Goal: Transaction & Acquisition: Purchase product/service

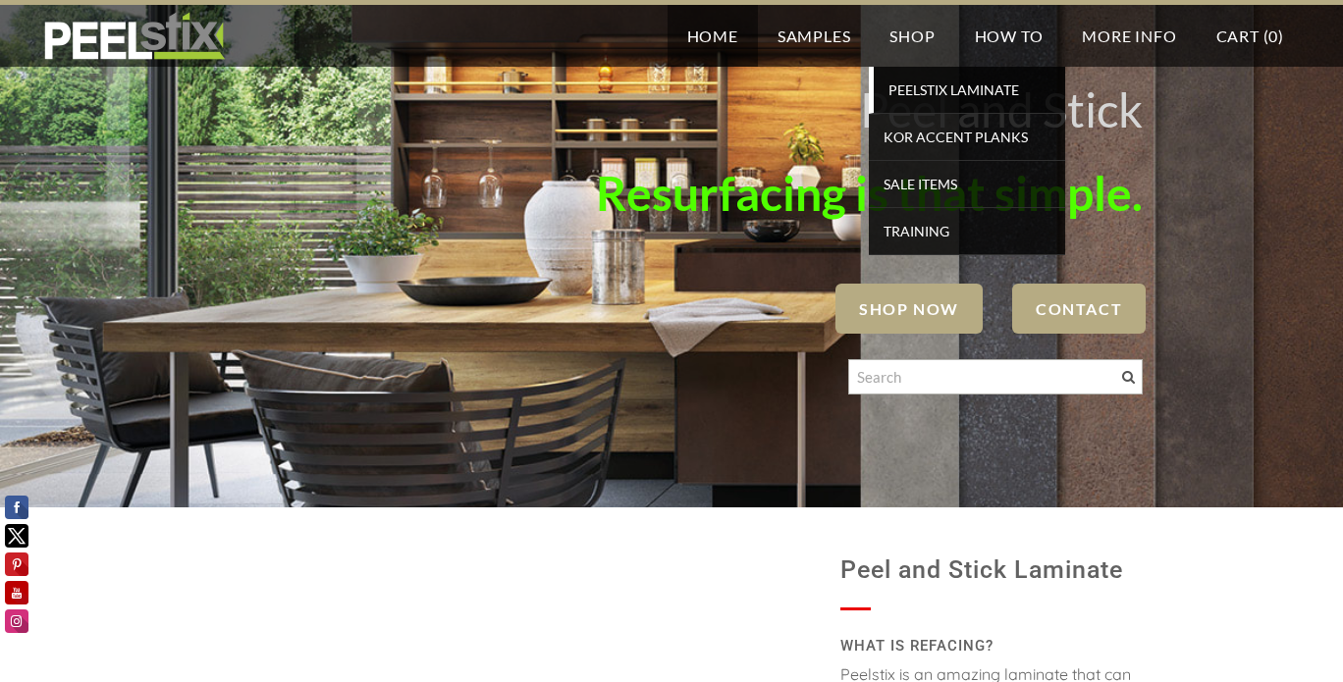
click at [958, 91] on span "PEELSTIX Laminate" at bounding box center [970, 90] width 182 height 27
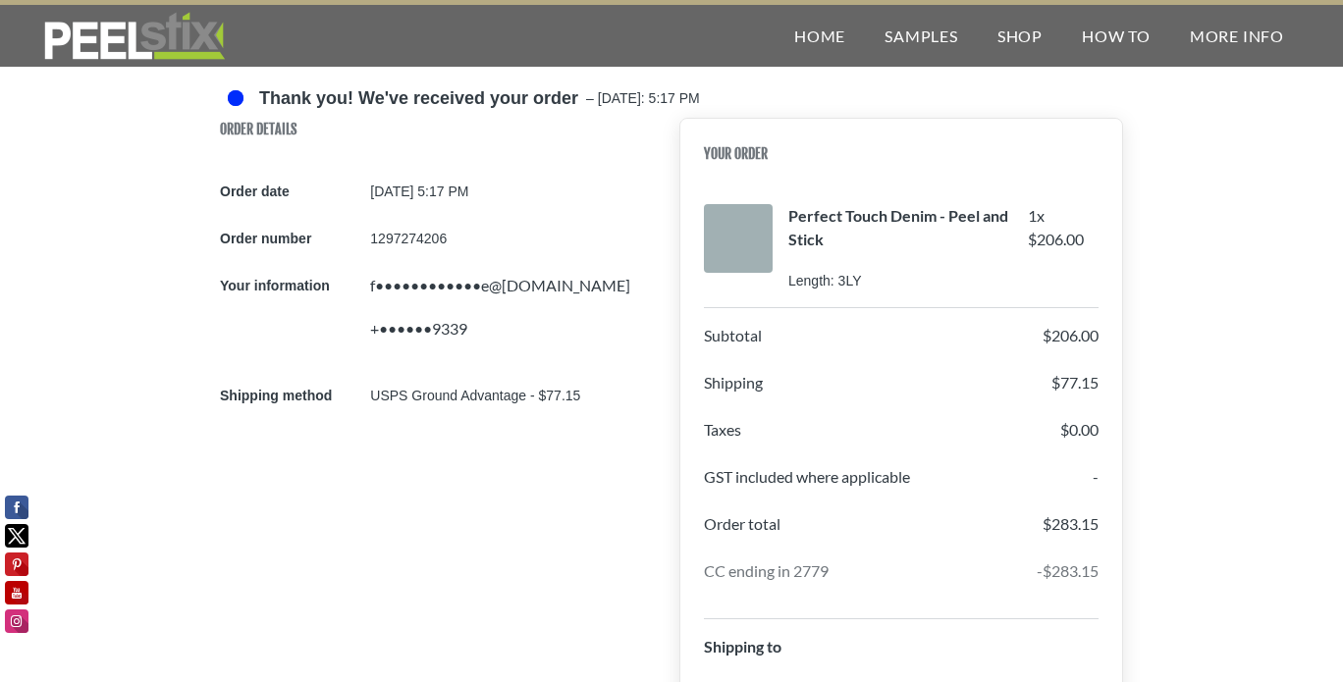
drag, startPoint x: 788, startPoint y: 209, endPoint x: 823, endPoint y: 238, distance: 44.6
click at [823, 238] on p "Perfect Touch Denim - Peel and Stick" at bounding box center [908, 237] width 240 height 67
copy p "Perfect Touch Denim - Peel and Stick"
